Goal: Find contact information: Find contact information

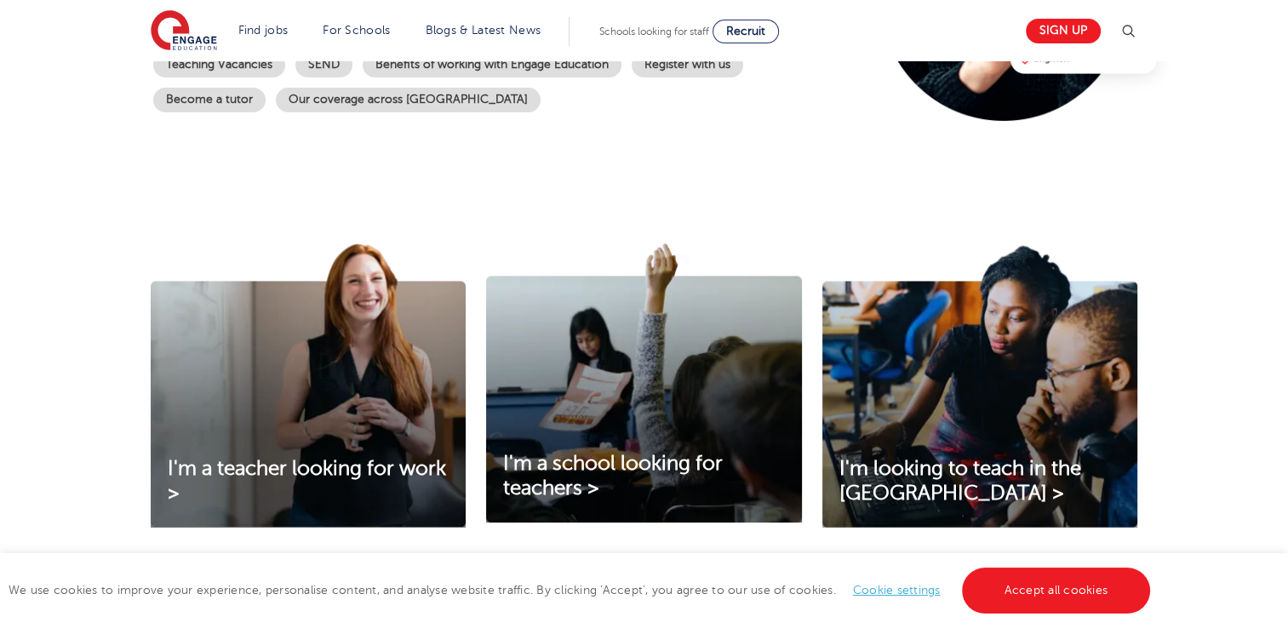
scroll to position [511, 0]
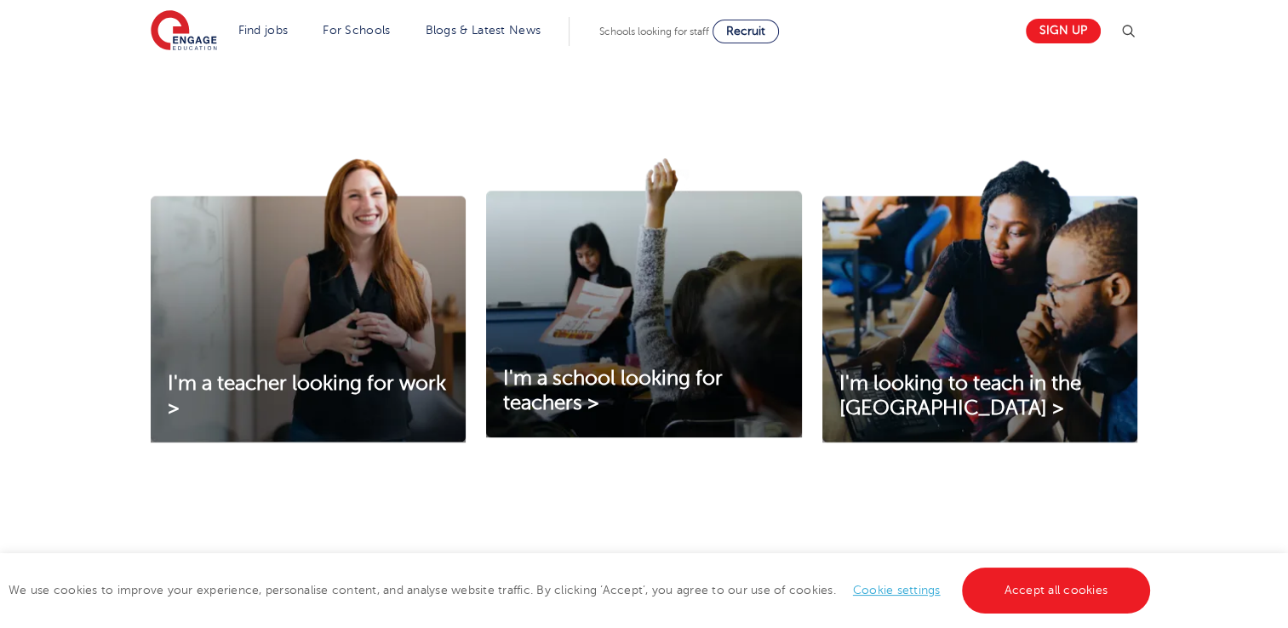
click at [930, 591] on link "Cookie settings" at bounding box center [897, 590] width 88 height 13
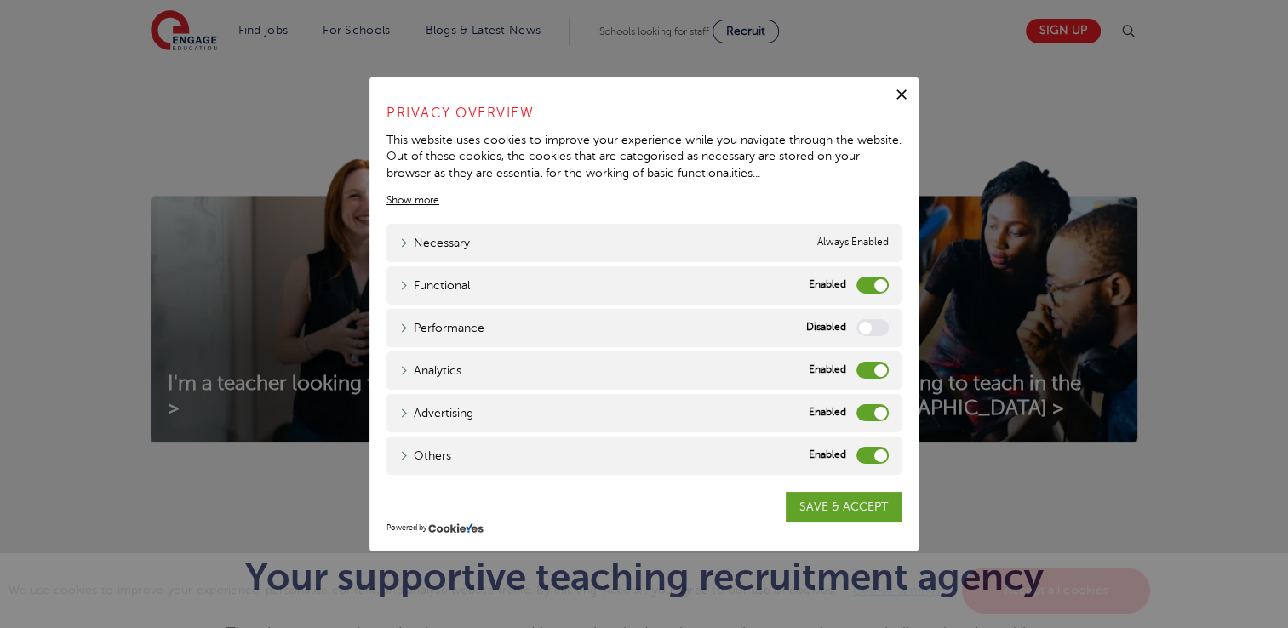
click at [868, 290] on label "Functional" at bounding box center [873, 285] width 32 height 17
click at [0, 0] on input "Functional" at bounding box center [0, 0] width 0 height 0
click at [872, 368] on label "Analytics" at bounding box center [873, 370] width 32 height 17
click at [0, 0] on input "Analytics" at bounding box center [0, 0] width 0 height 0
click at [871, 409] on label "Advertising" at bounding box center [873, 412] width 32 height 17
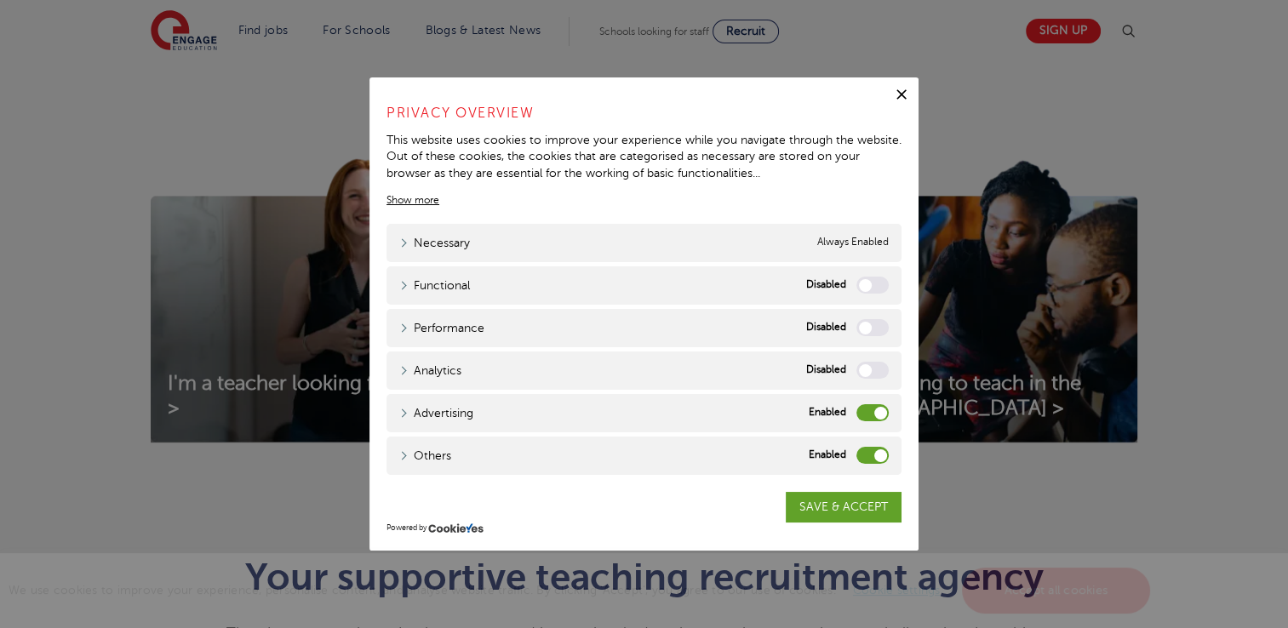
click at [0, 0] on input "Advertising" at bounding box center [0, 0] width 0 height 0
click at [875, 451] on label "Others" at bounding box center [873, 455] width 32 height 17
click at [0, 0] on input "Others" at bounding box center [0, 0] width 0 height 0
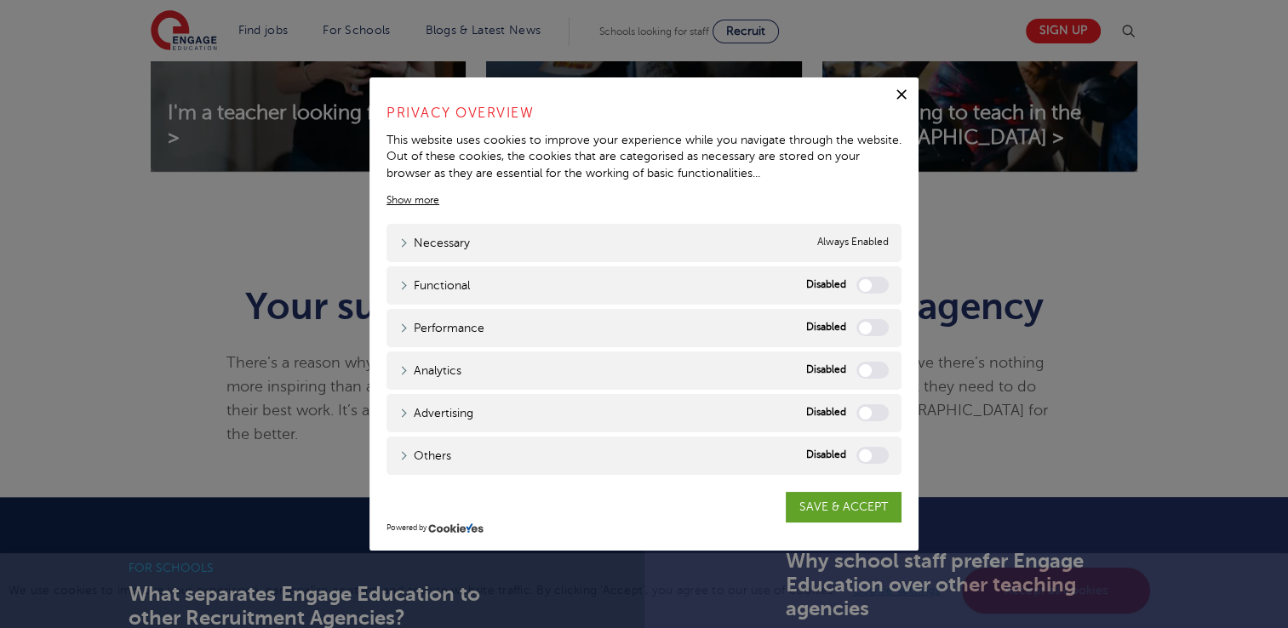
scroll to position [852, 0]
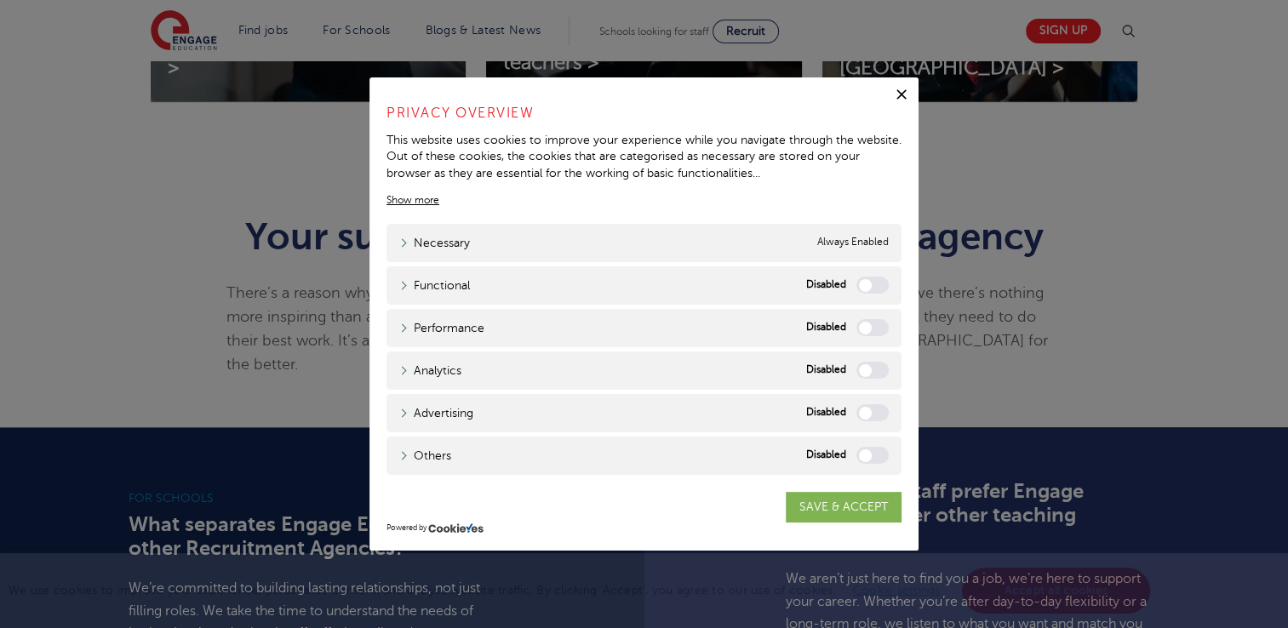
click at [852, 509] on link "SAVE & ACCEPT" at bounding box center [844, 507] width 116 height 31
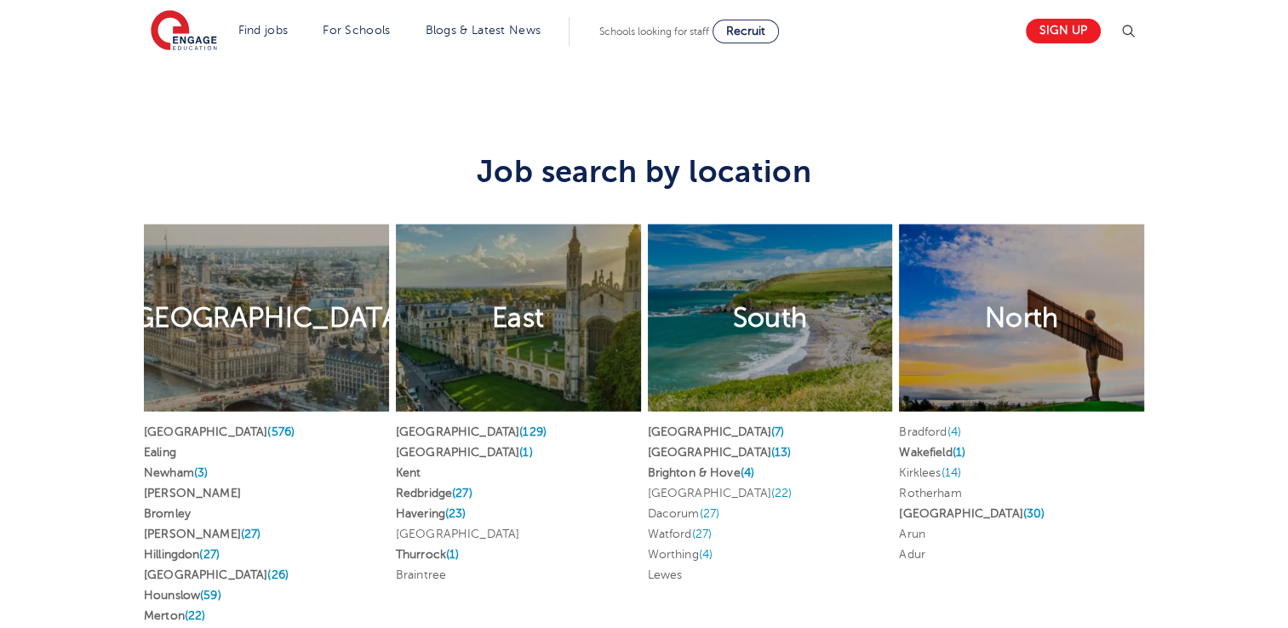
scroll to position [3154, 0]
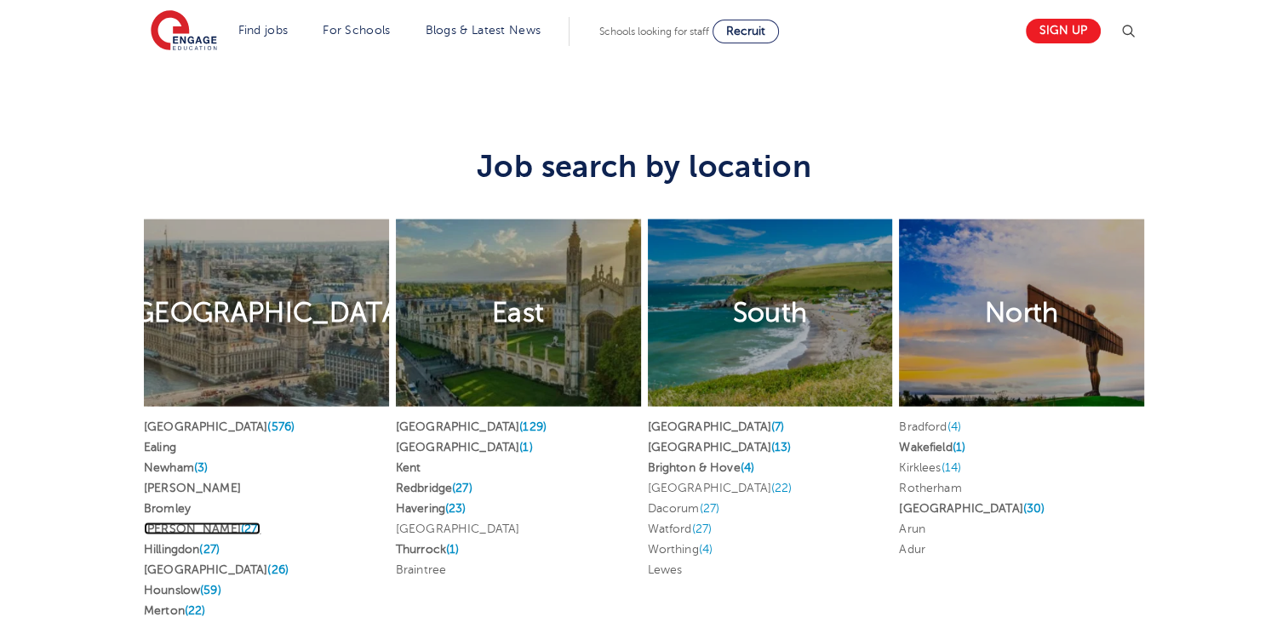
click at [187, 522] on link "Hackney (27)" at bounding box center [202, 528] width 117 height 13
click at [754, 461] on span "(4)" at bounding box center [748, 467] width 14 height 13
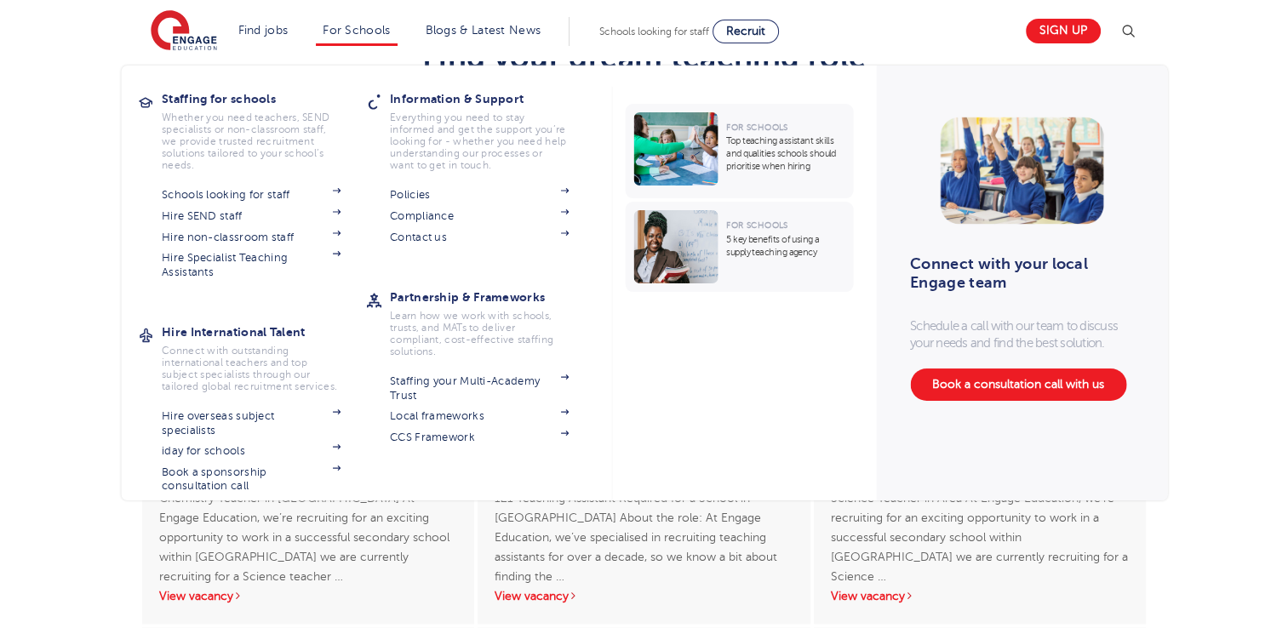
scroll to position [2068, 0]
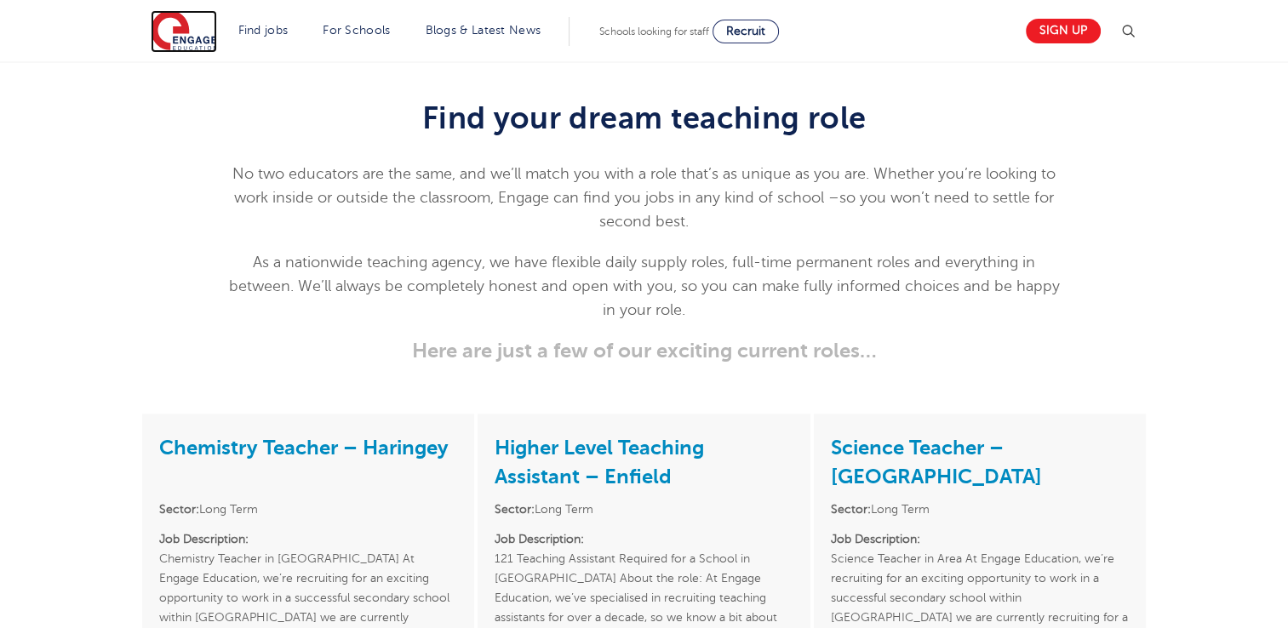
click at [198, 26] on img at bounding box center [184, 31] width 66 height 43
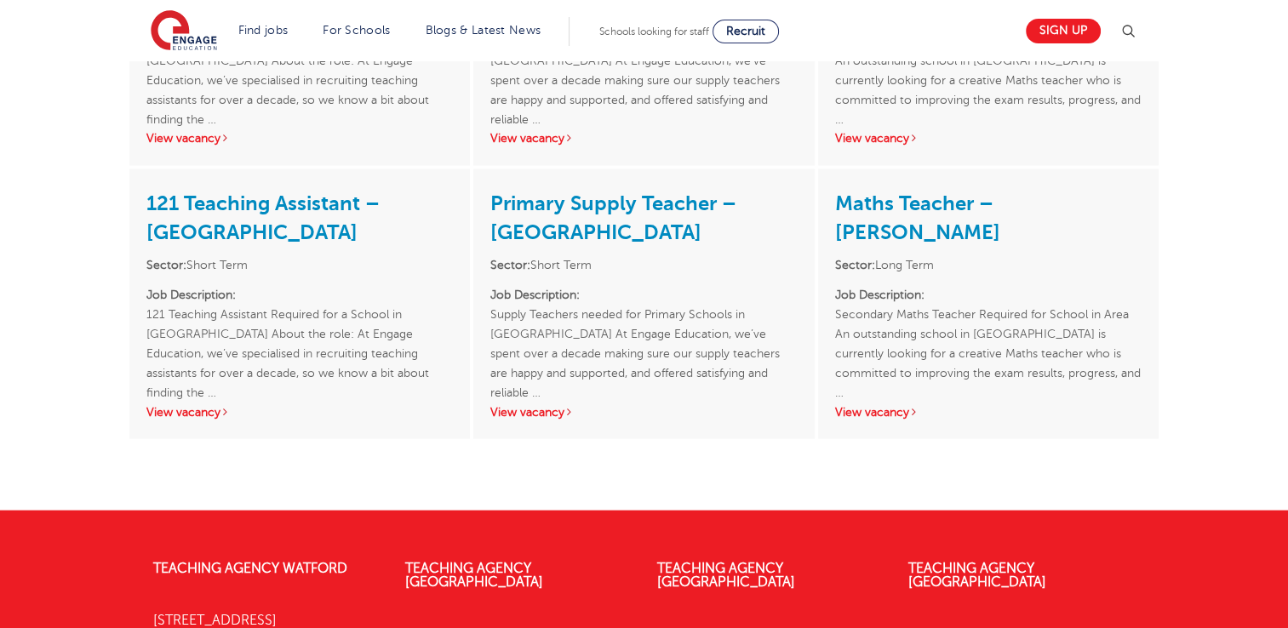
scroll to position [3450, 0]
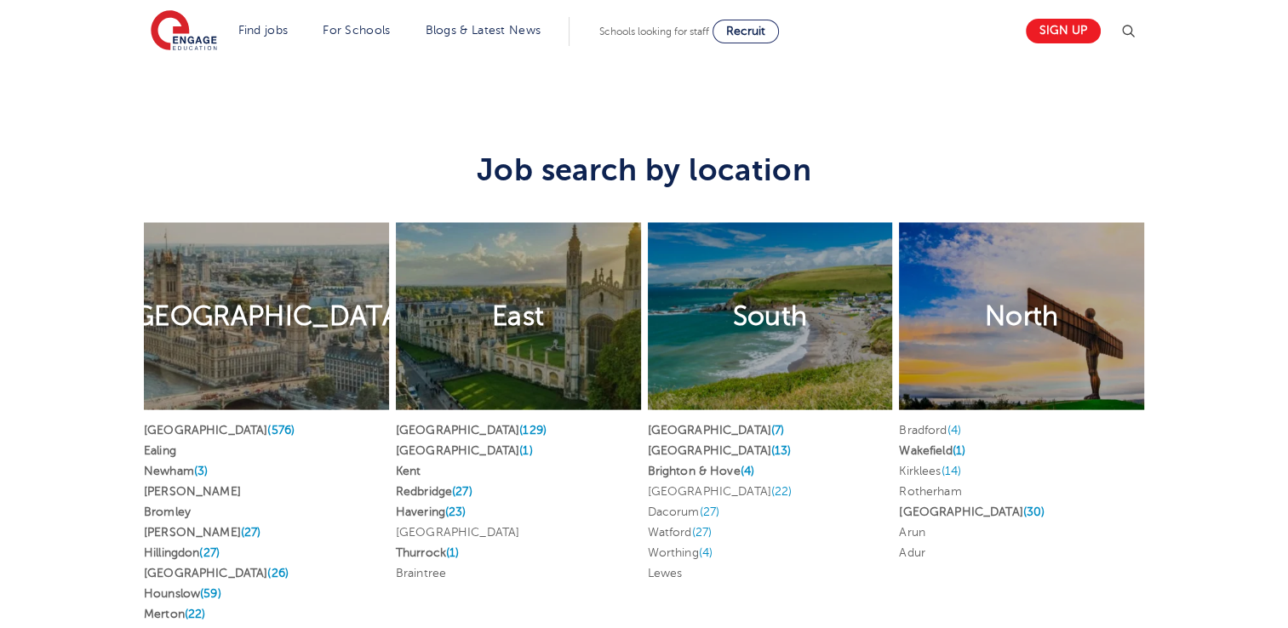
scroll to position [2810, 0]
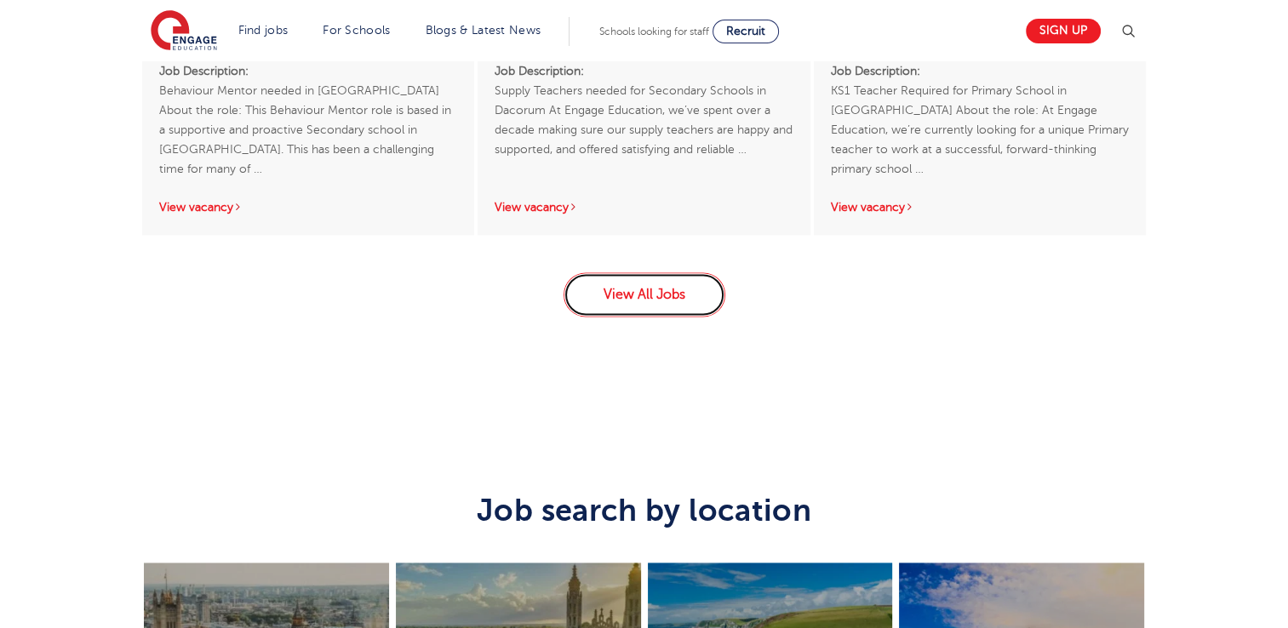
click at [588, 272] on link "View All Jobs" at bounding box center [645, 294] width 162 height 44
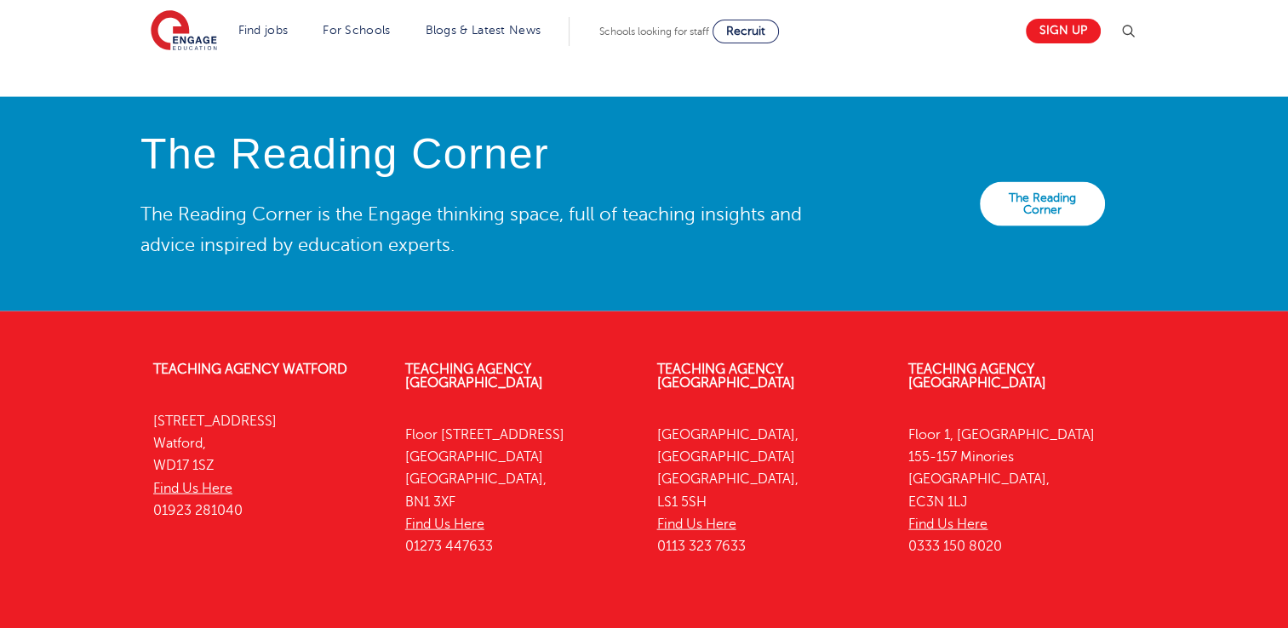
scroll to position [3771, 0]
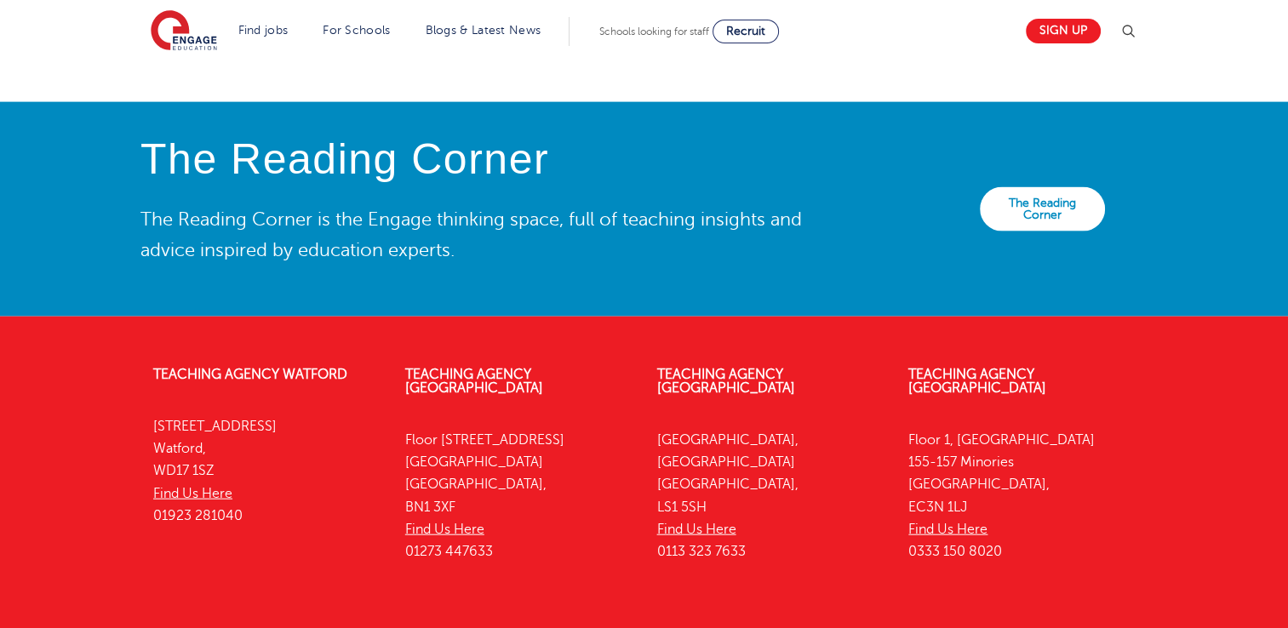
drag, startPoint x: 147, startPoint y: 400, endPoint x: 339, endPoint y: 408, distance: 191.7
click at [339, 408] on div "Teaching Agency Watford 4th Floor, 45 Clarendon Road Watford, WD17 1SZ Find Us …" at bounding box center [267, 449] width 252 height 215
drag, startPoint x: 339, startPoint y: 408, endPoint x: 317, endPoint y: 404, distance: 22.5
copy p "[STREET_ADDRESS]"
click at [907, 55] on section "Find jobs All vacancies We have one of the UK's largest database. and with hund…" at bounding box center [583, 31] width 865 height 62
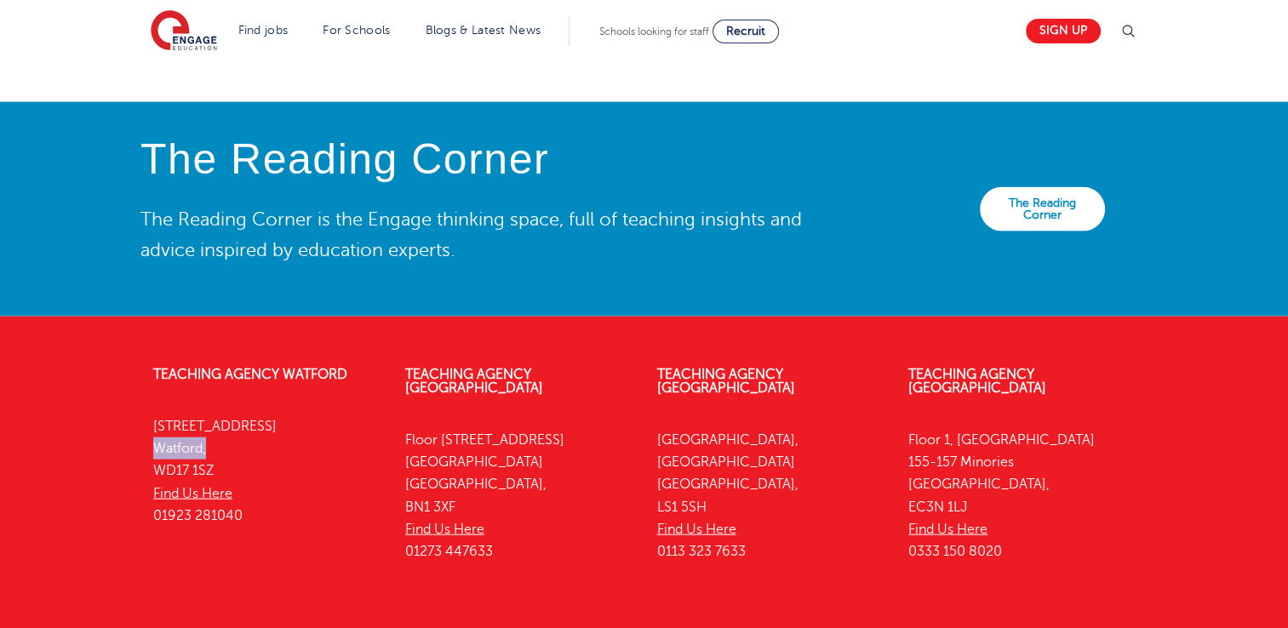
drag, startPoint x: 143, startPoint y: 424, endPoint x: 205, endPoint y: 427, distance: 62.3
click at [205, 427] on div "Teaching Agency Watford 4th Floor, 45 Clarendon Road Watford, WD17 1SZ Find Us …" at bounding box center [267, 449] width 252 height 215
drag, startPoint x: 205, startPoint y: 427, endPoint x: 190, endPoint y: 418, distance: 18.0
copy p "Watford,"
click at [314, 433] on p "4th Floor, 45 Clarendon Road Watford, WD17 1SZ Find Us Here 01923 281040" at bounding box center [266, 472] width 227 height 112
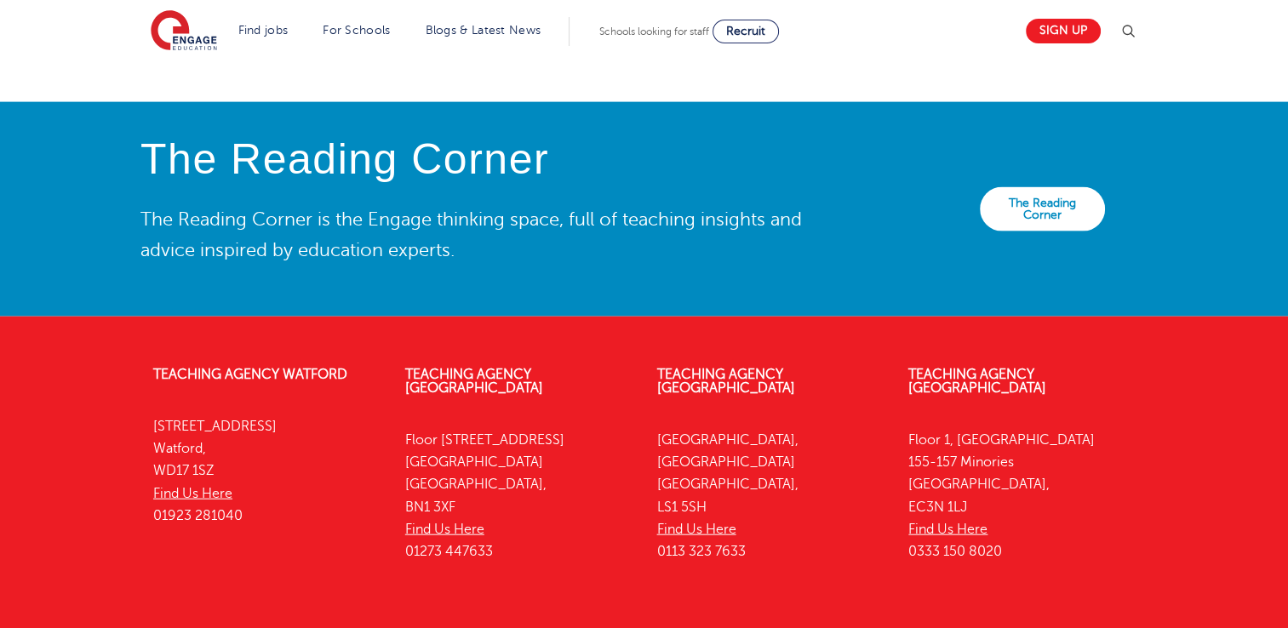
drag, startPoint x: 222, startPoint y: 448, endPoint x: 153, endPoint y: 440, distance: 69.4
click at [153, 440] on p "4th Floor, 45 Clarendon Road Watford, WD17 1SZ Find Us Here 01923 281040" at bounding box center [266, 472] width 227 height 112
drag, startPoint x: 153, startPoint y: 440, endPoint x: 163, endPoint y: 441, distance: 9.4
copy p "WD17 1SZ"
click at [610, 264] on div "The Reading Corner The Reading Corner is the Engage thinking space, full of tea…" at bounding box center [644, 209] width 1288 height 215
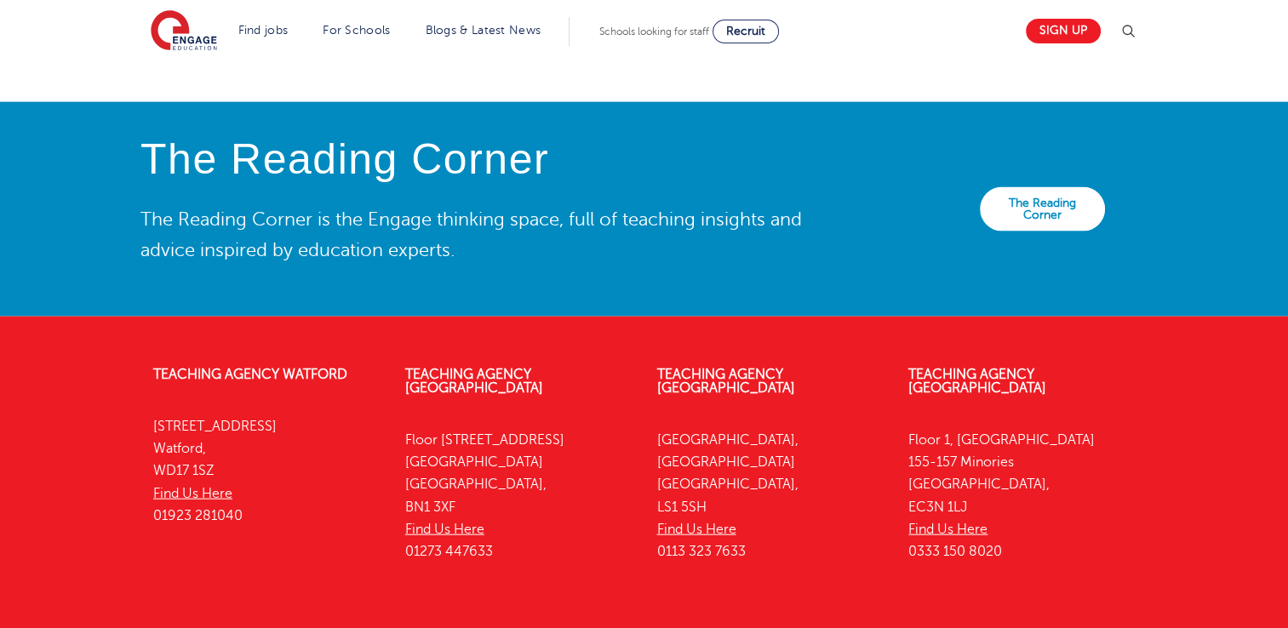
drag, startPoint x: 241, startPoint y: 494, endPoint x: 145, endPoint y: 490, distance: 96.3
click at [145, 490] on div "Teaching Agency Watford 4th Floor, 45 Clarendon Road Watford, WD17 1SZ Find Us …" at bounding box center [267, 449] width 252 height 215
drag, startPoint x: 145, startPoint y: 490, endPoint x: 185, endPoint y: 484, distance: 40.5
copy p "01923 281040"
click at [588, 243] on div "The Reading Corner The Reading Corner is the Engage thinking space, full of tea…" at bounding box center [478, 209] width 700 height 146
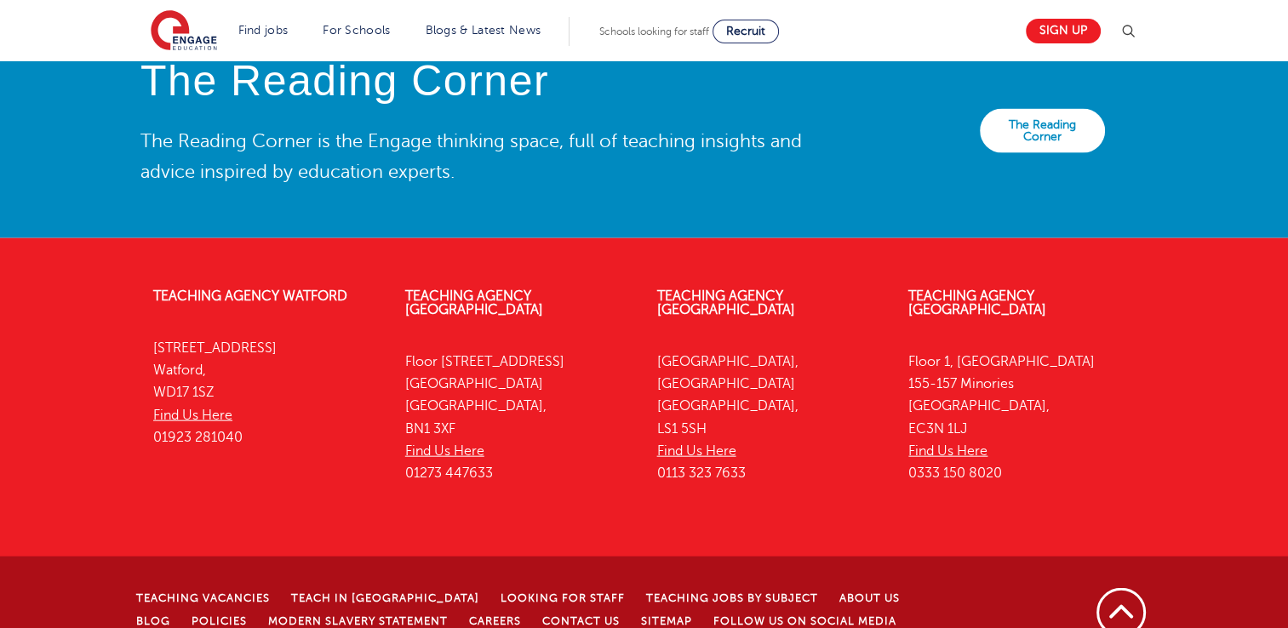
scroll to position [3856, 0]
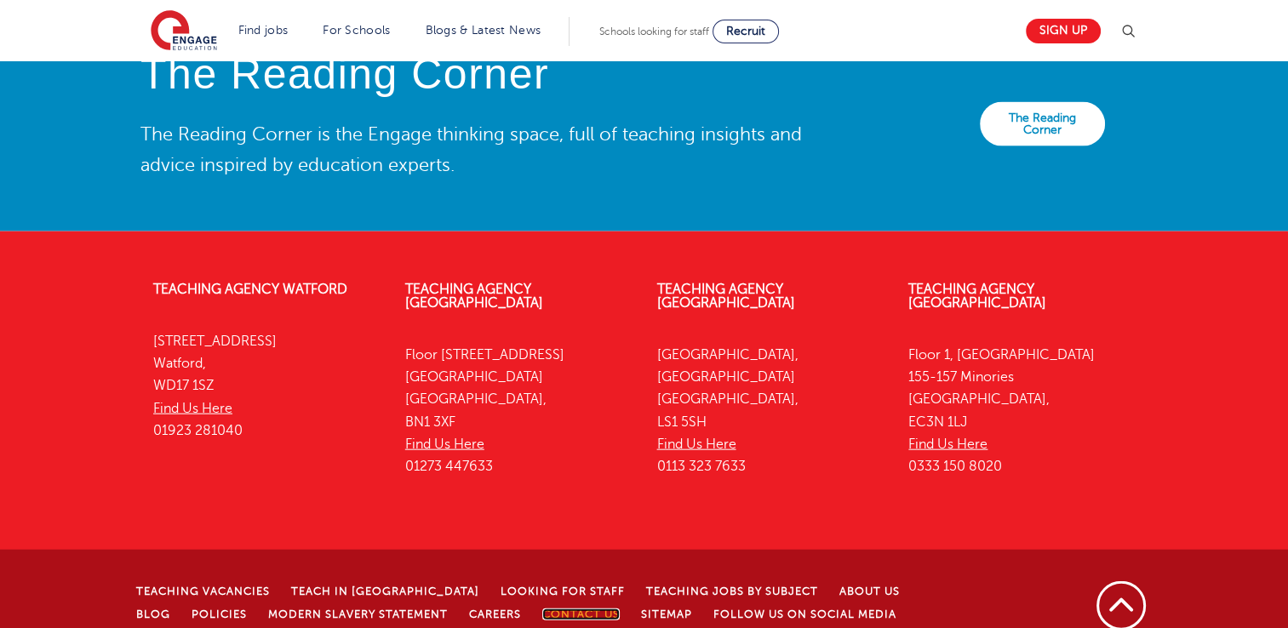
click at [542, 609] on link "Contact Us" at bounding box center [580, 615] width 77 height 12
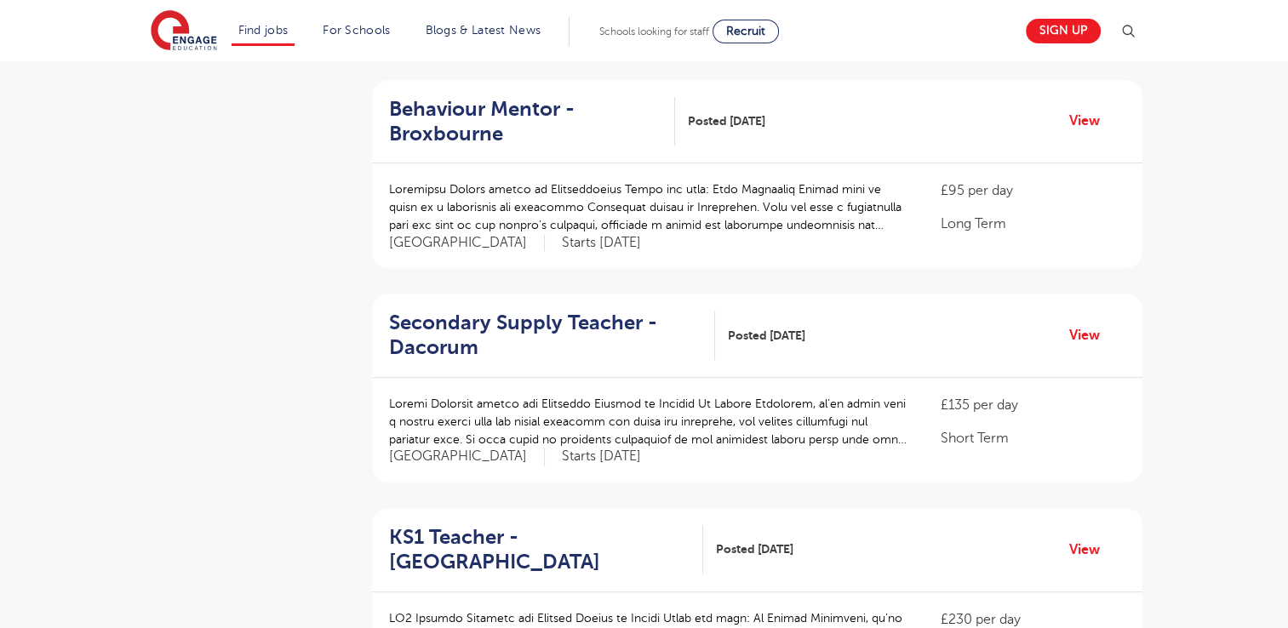
scroll to position [937, 0]
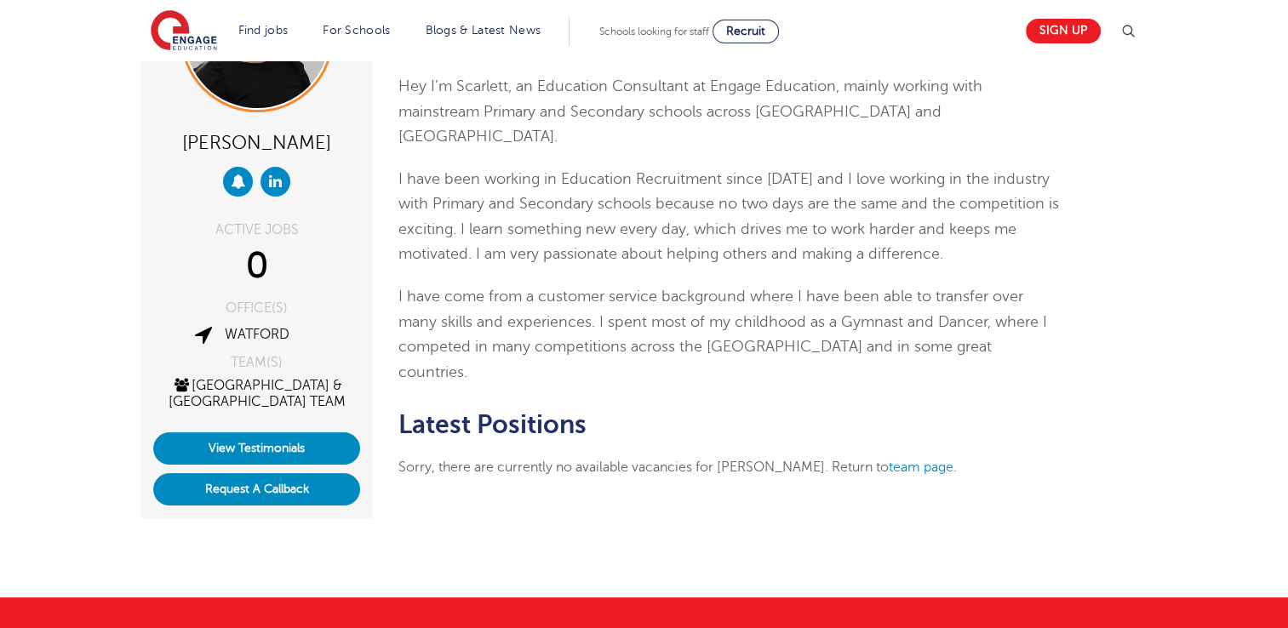
scroll to position [148, 0]
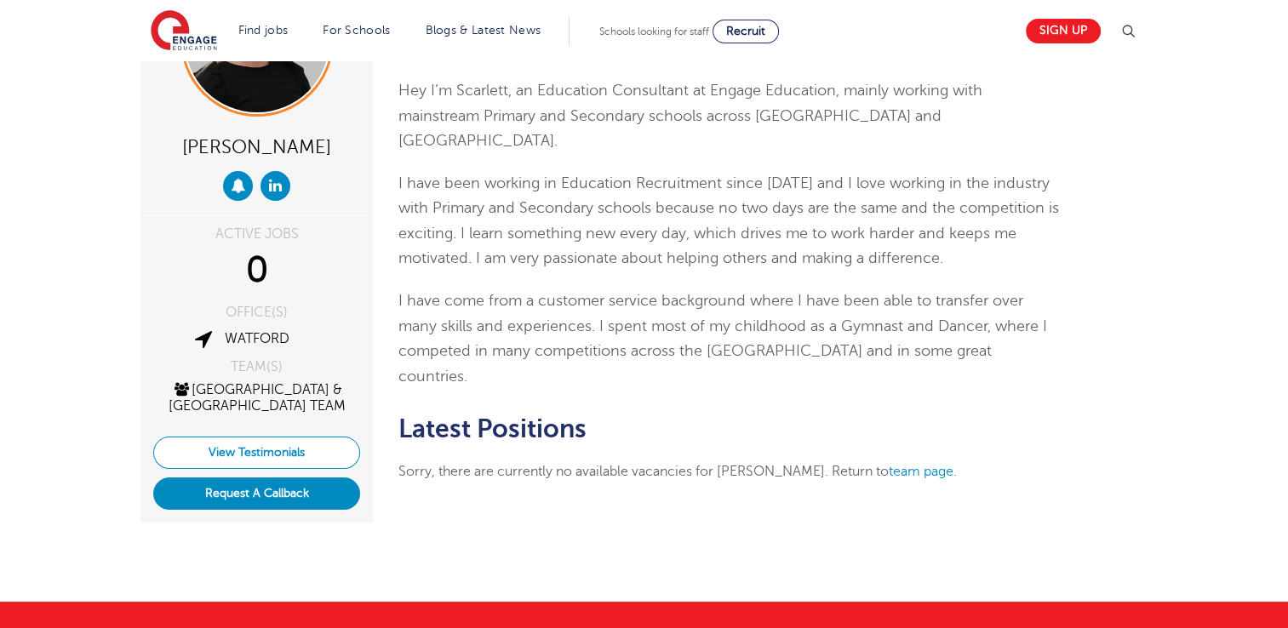
click at [309, 457] on link "View Testimonials" at bounding box center [256, 453] width 207 height 32
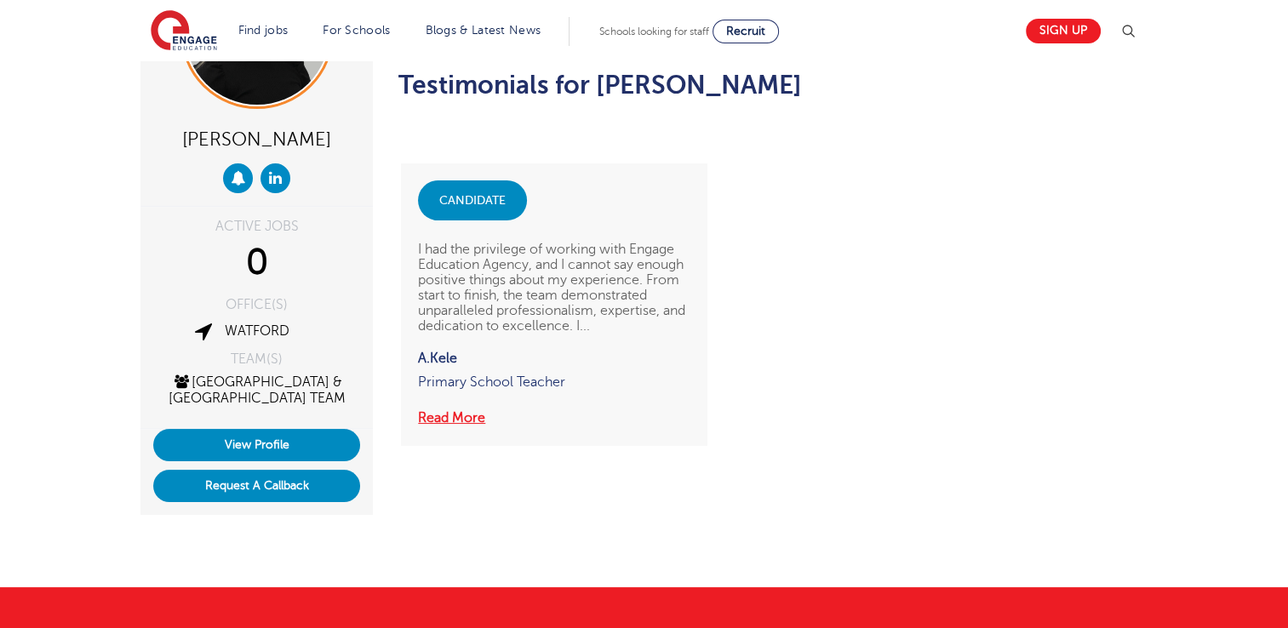
scroll to position [170, 0]
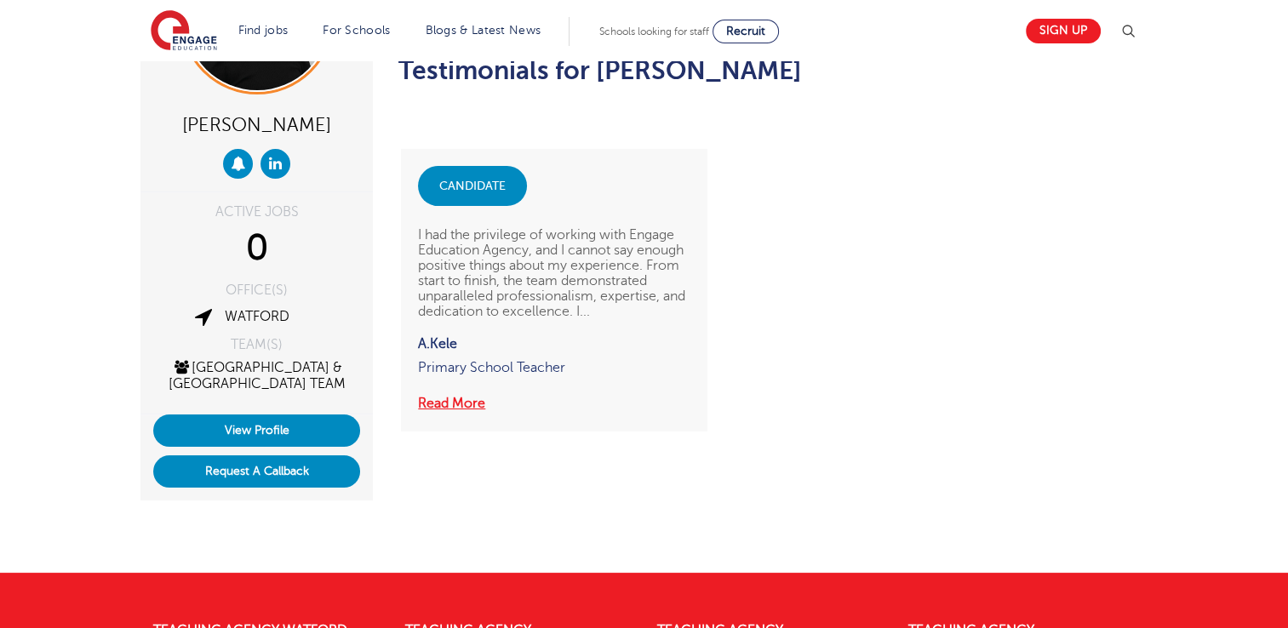
click at [453, 406] on button "Read More" at bounding box center [451, 404] width 67 height 22
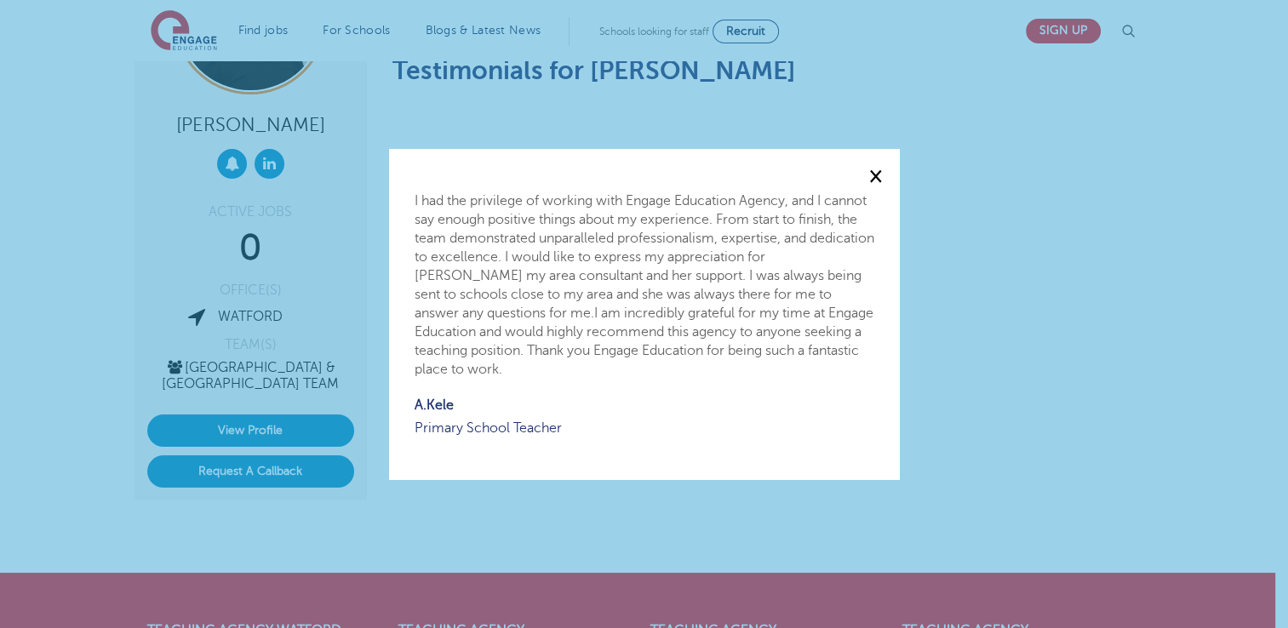
click at [880, 181] on span "×" at bounding box center [876, 175] width 14 height 23
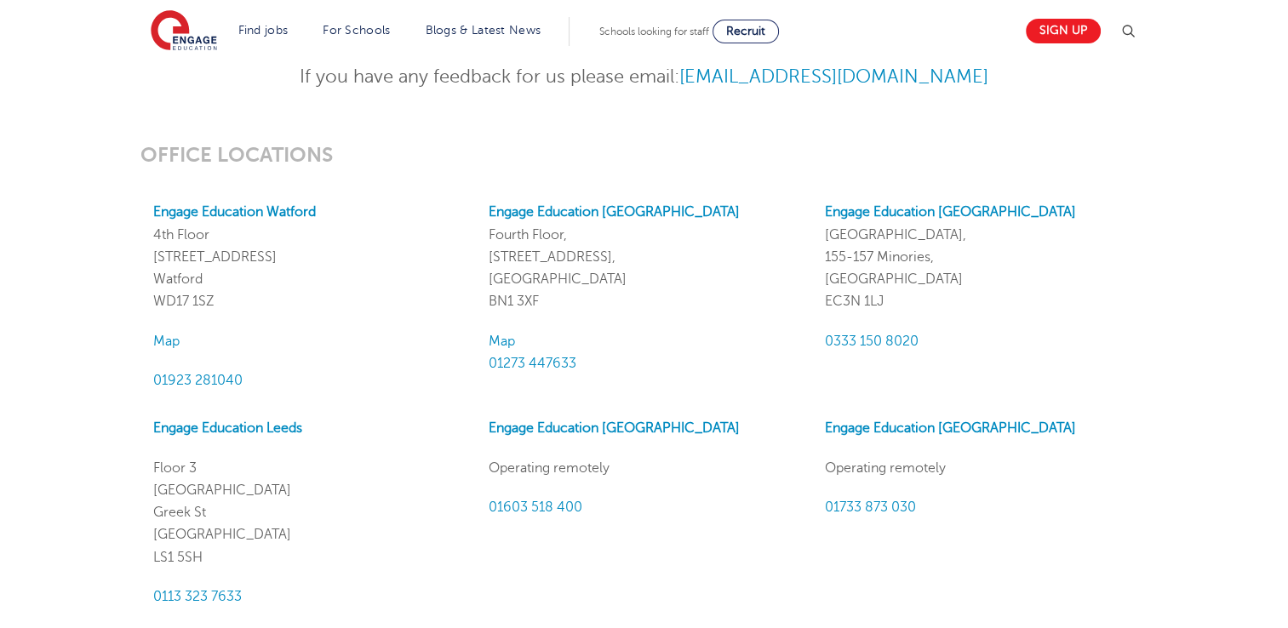
scroll to position [1448, 0]
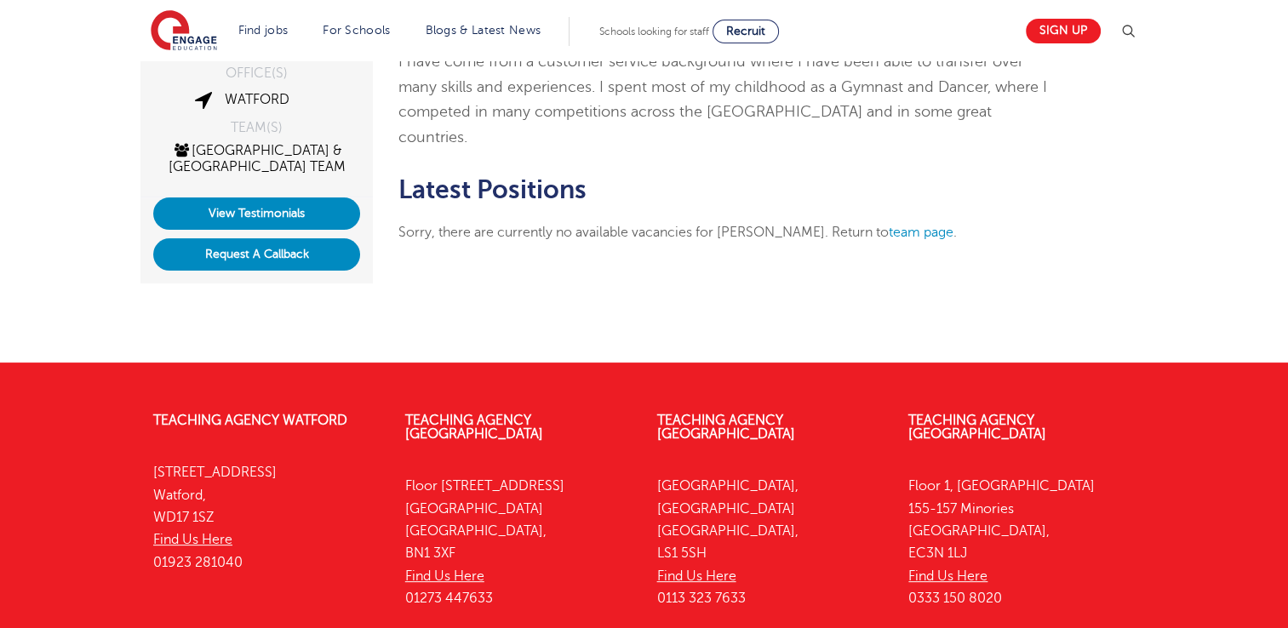
scroll to position [534, 0]
